Goal: Task Accomplishment & Management: Manage account settings

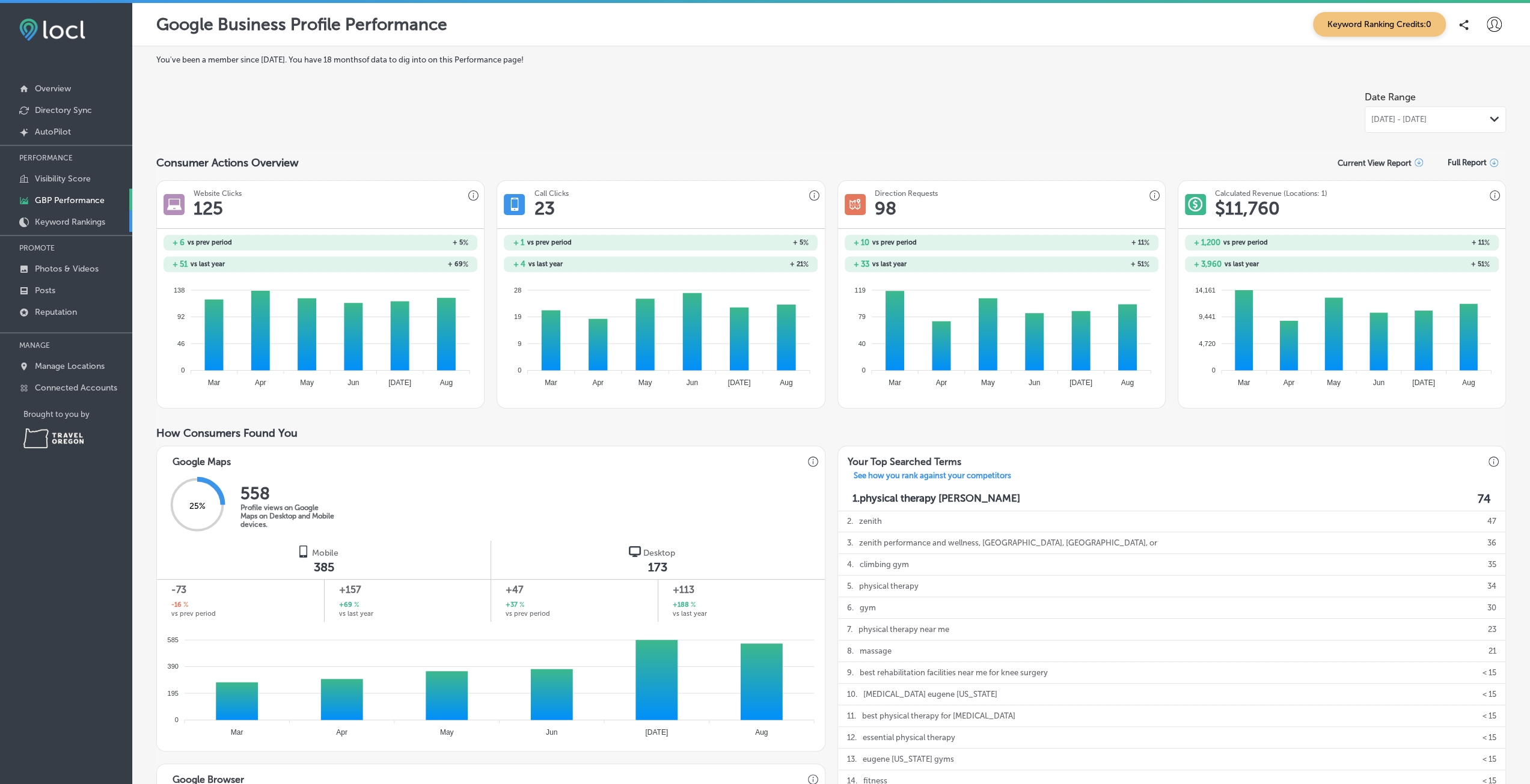
click at [71, 221] on p "Keyword Rankings" at bounding box center [70, 222] width 70 height 10
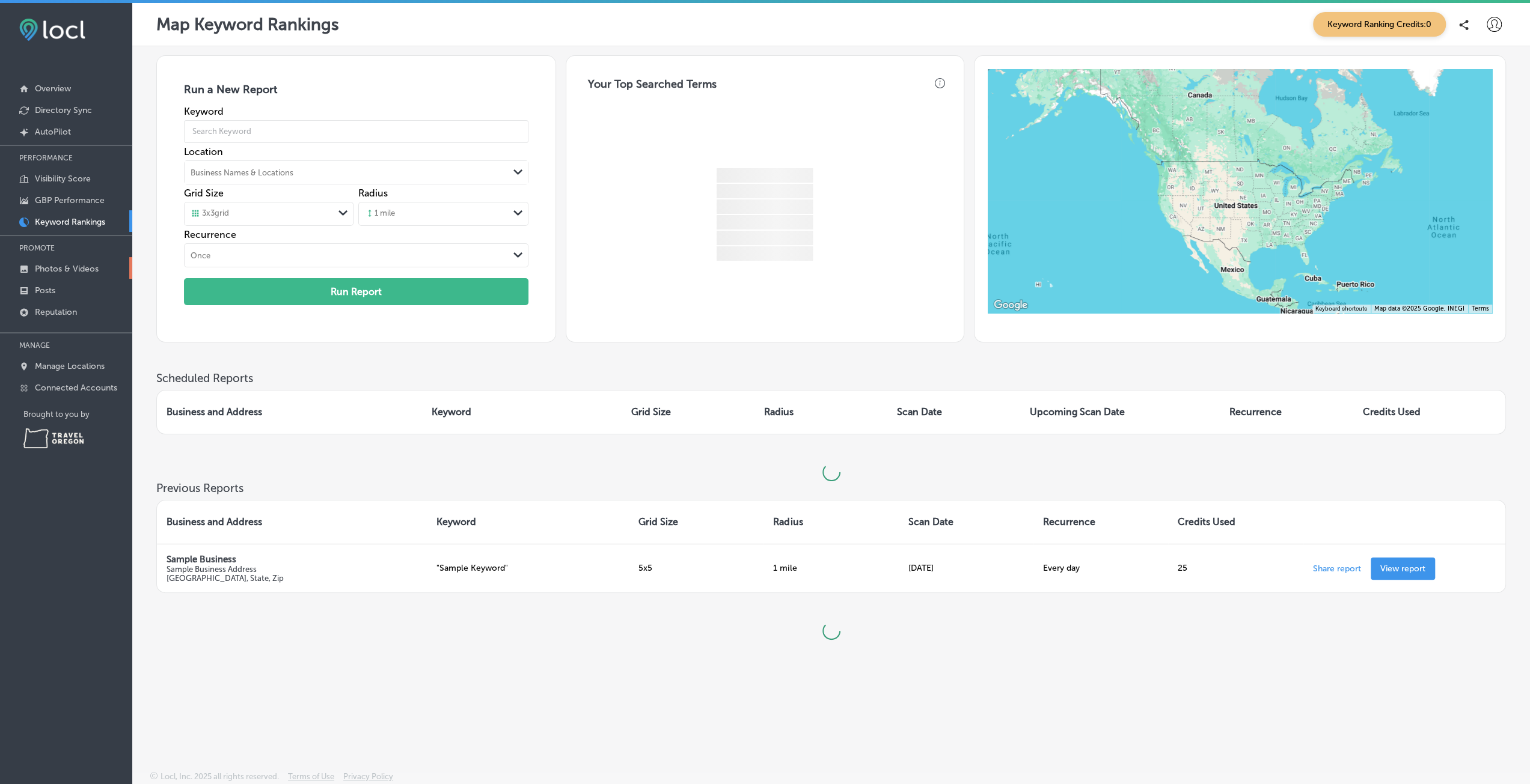
click at [65, 270] on p "Photos & Videos" at bounding box center [66, 269] width 64 height 10
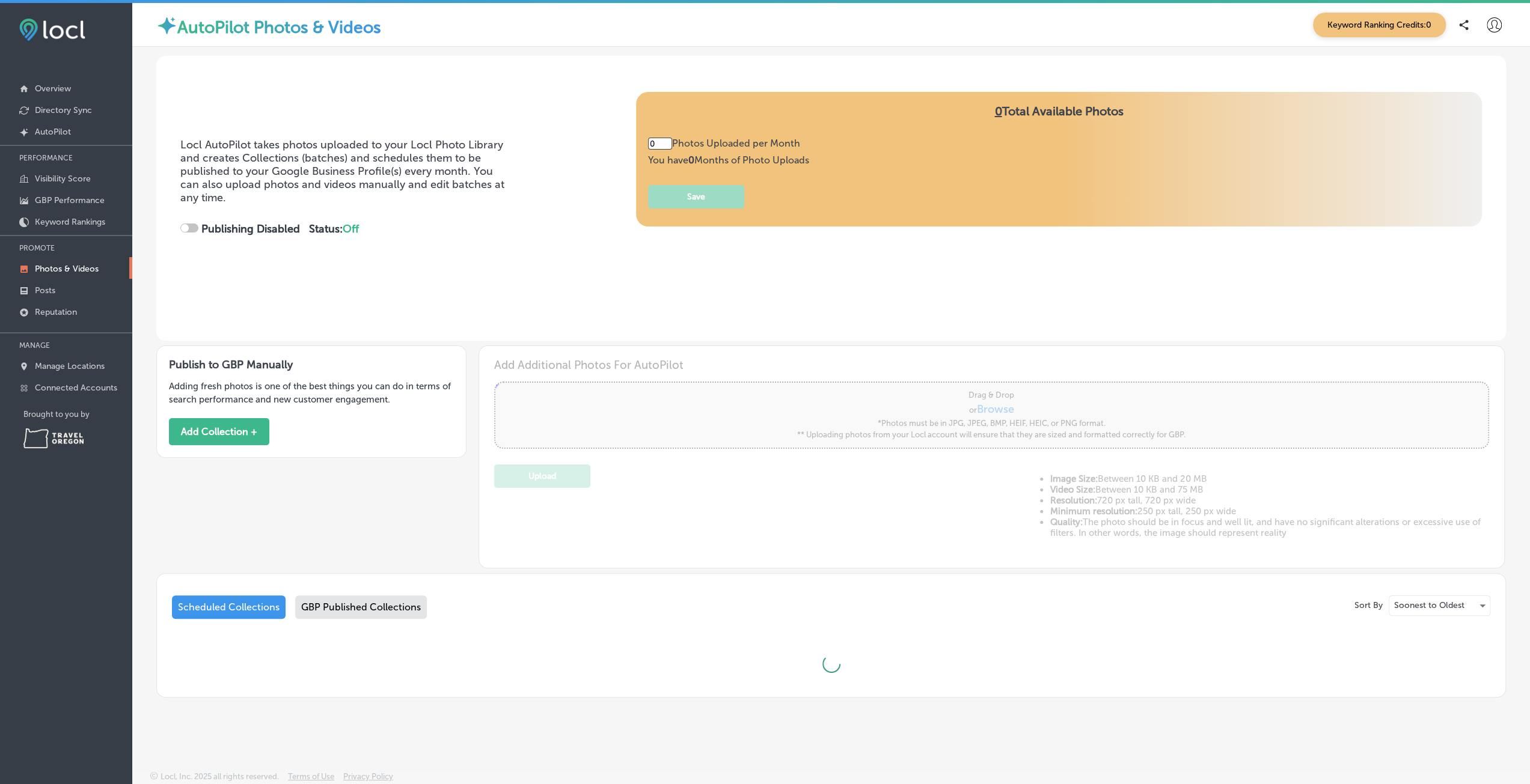
type input "5"
checkbox input "true"
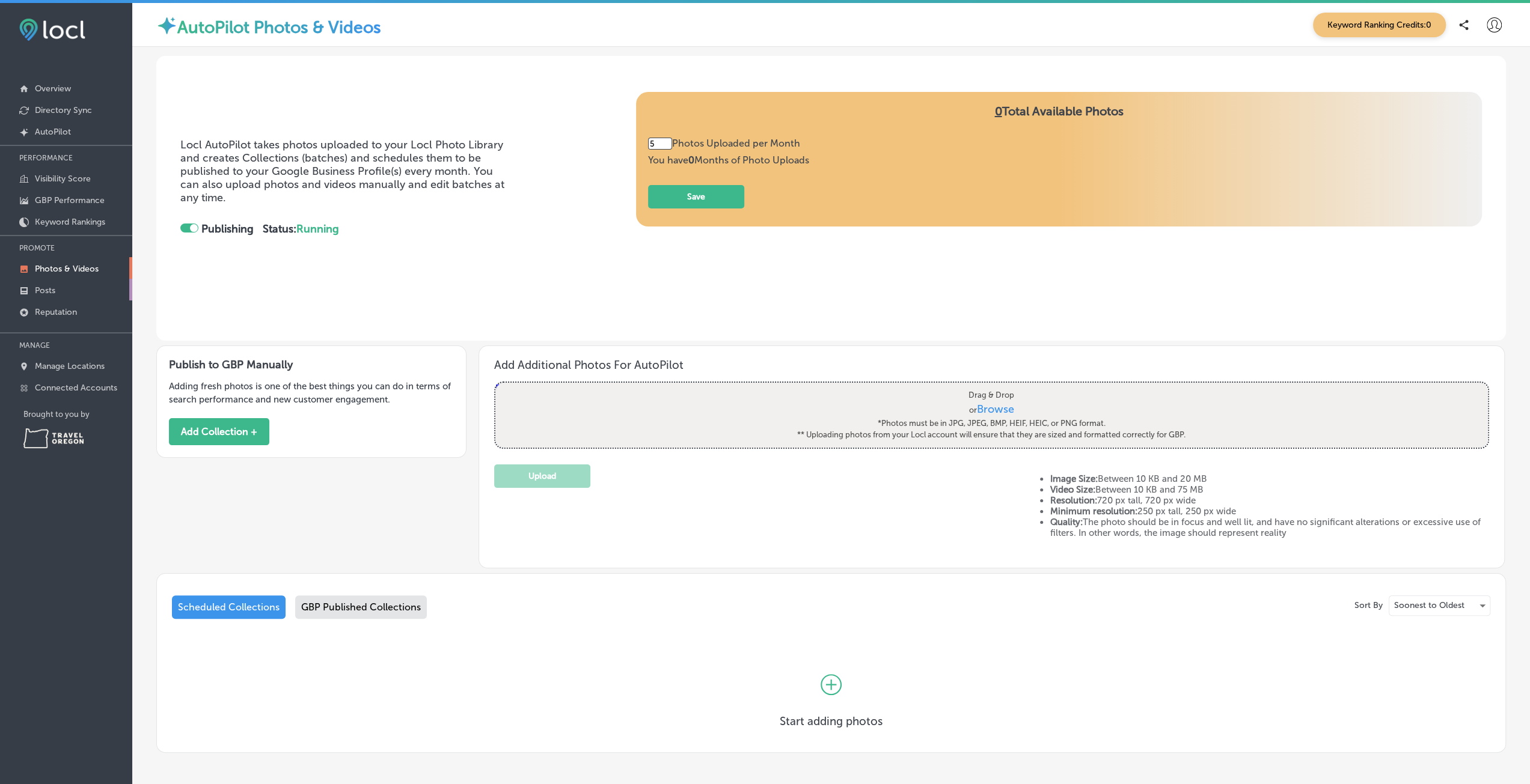
click at [50, 288] on p "Posts" at bounding box center [45, 290] width 21 height 10
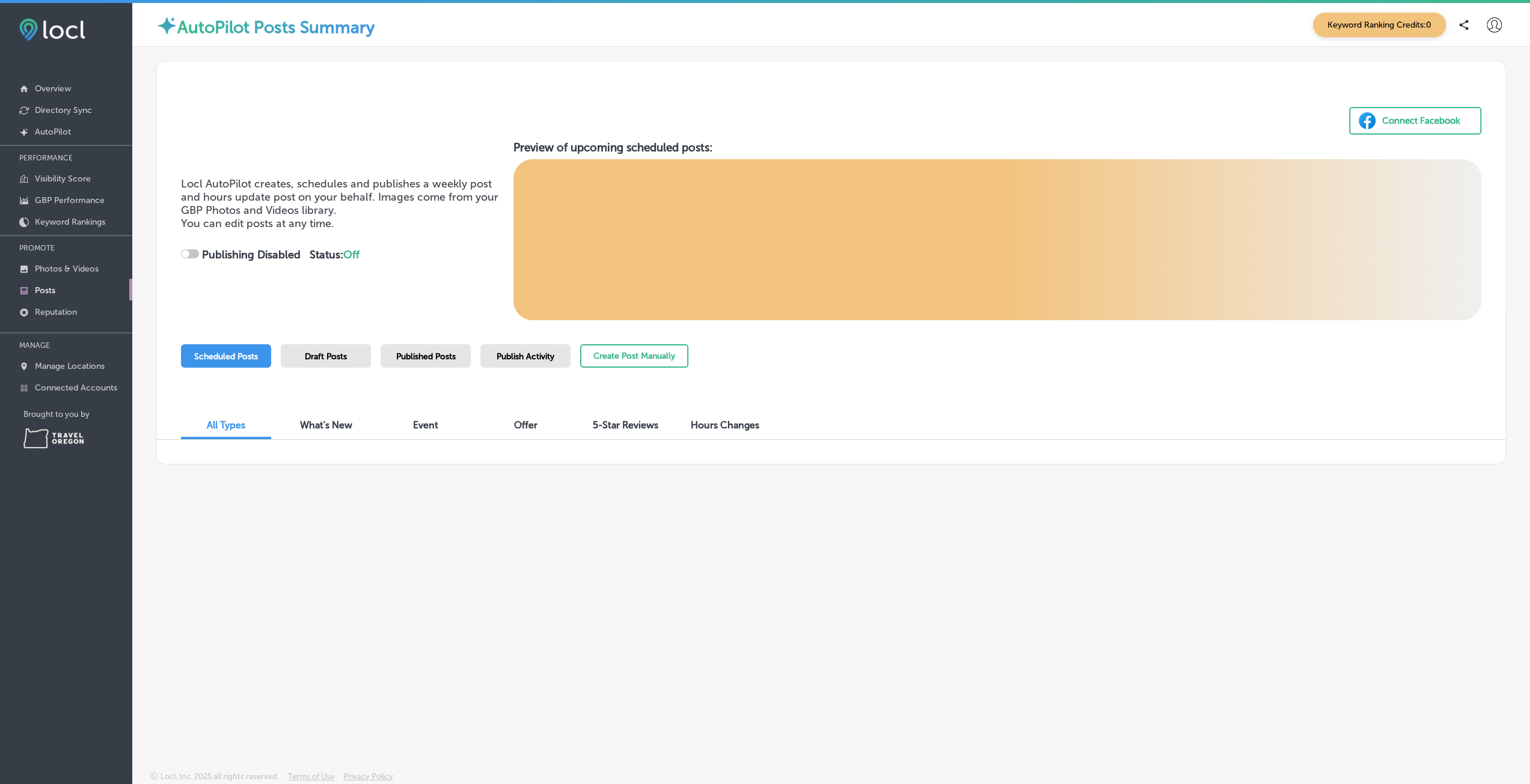
checkbox input "true"
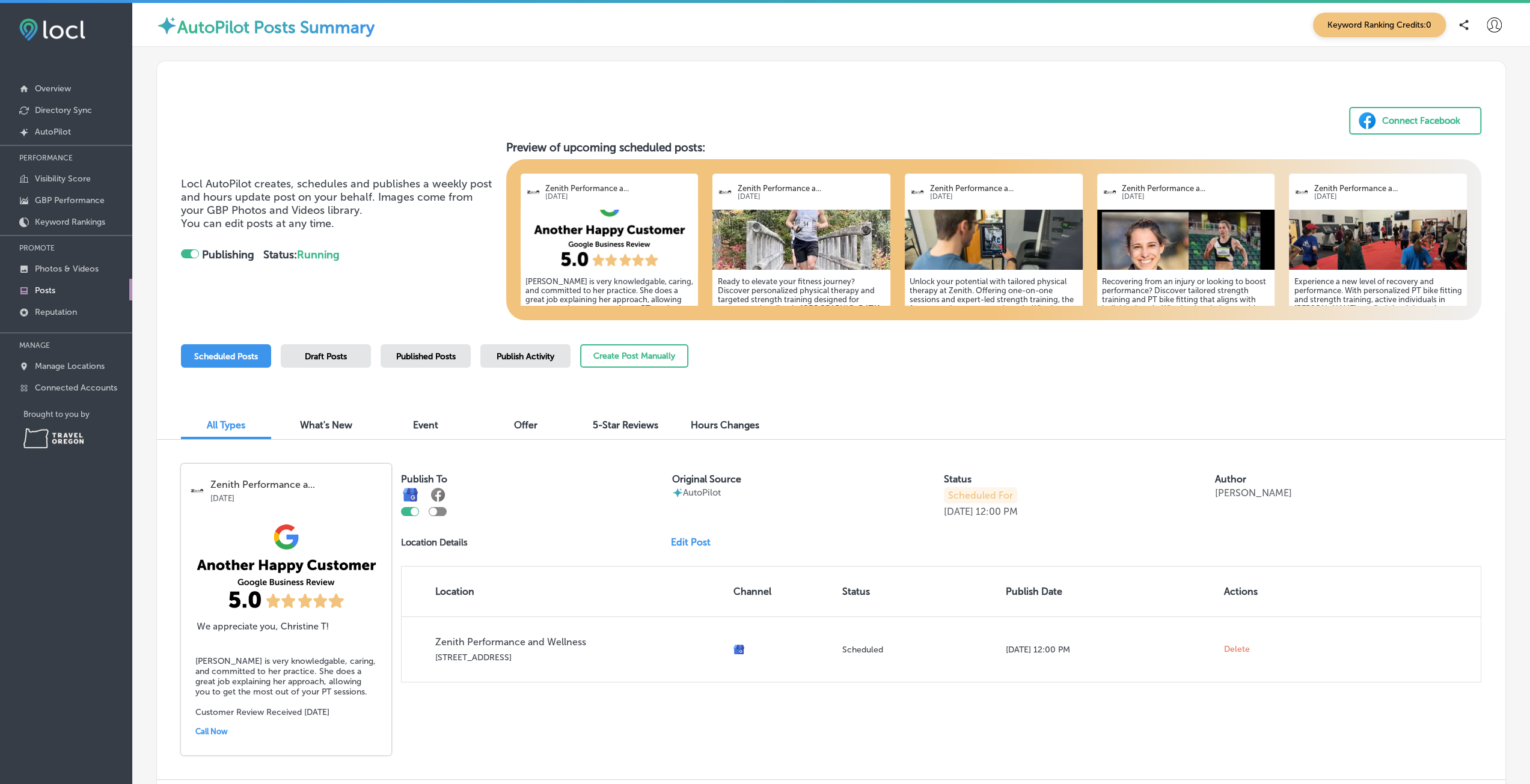
click at [254, 361] on div "Scheduled Posts" at bounding box center [226, 356] width 90 height 23
